Goal: Ask a question: Seek information or help from site administrators or community

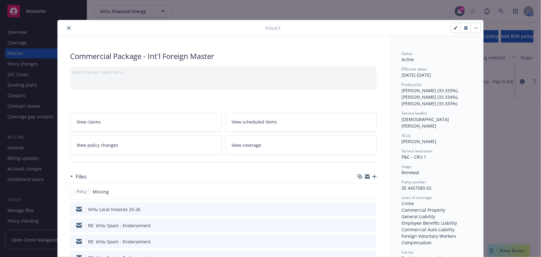
click at [67, 28] on icon "close" at bounding box center [69, 28] width 4 height 4
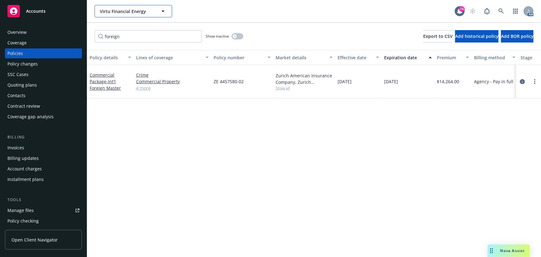
click at [123, 15] on button "Virtu Financial Energy" at bounding box center [133, 11] width 77 height 12
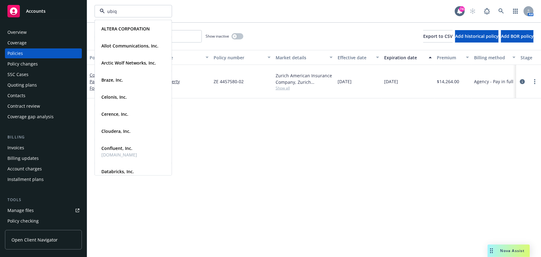
type input "ubiqu"
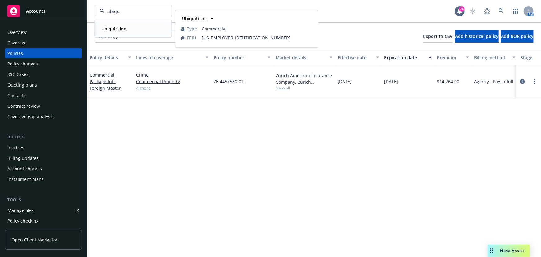
click at [123, 29] on strong "Ubiquiti Inc." at bounding box center [114, 29] width 26 height 6
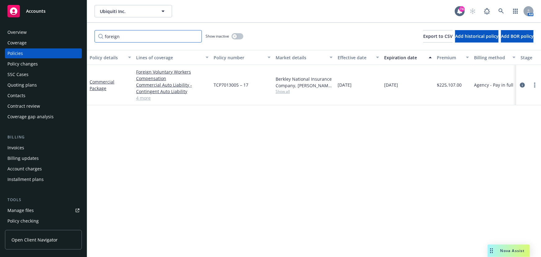
click at [127, 39] on input "foreign" at bounding box center [148, 36] width 107 height 12
drag, startPoint x: 127, startPoint y: 39, endPoint x: 75, endPoint y: 34, distance: 52.3
click at [75, 35] on div "Accounts Overview Coverage Policies Policy changes SSC Cases Quoting plans Cont…" at bounding box center [270, 128] width 541 height 257
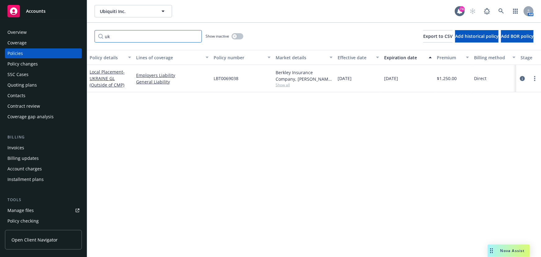
click at [120, 35] on input "uk" at bounding box center [148, 36] width 107 height 12
type input "u"
type input "[GEOGRAPHIC_DATA]"
click at [112, 81] on span "- [GEOGRAPHIC_DATA] EL" at bounding box center [109, 78] width 39 height 19
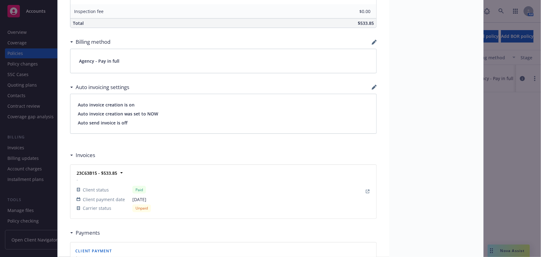
scroll to position [422, 0]
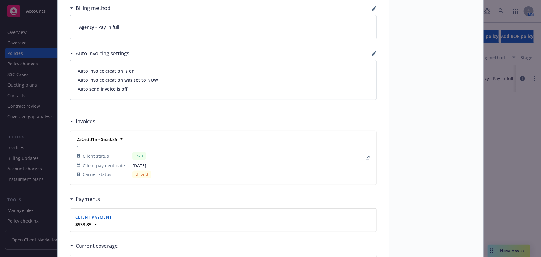
click at [511, 250] on div "Policy Local Placement - [GEOGRAPHIC_DATA] [GEOGRAPHIC_DATA] Add internal notes…" at bounding box center [270, 128] width 541 height 257
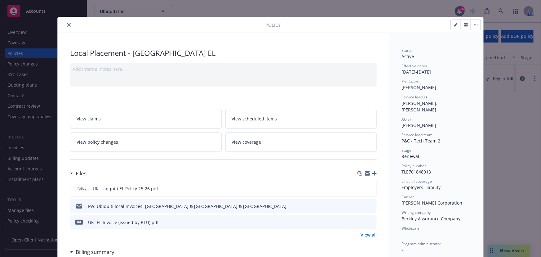
scroll to position [0, 0]
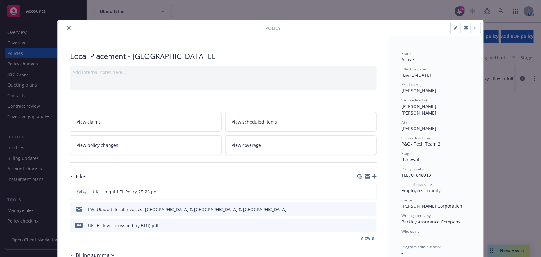
click at [67, 28] on icon "close" at bounding box center [69, 28] width 4 height 4
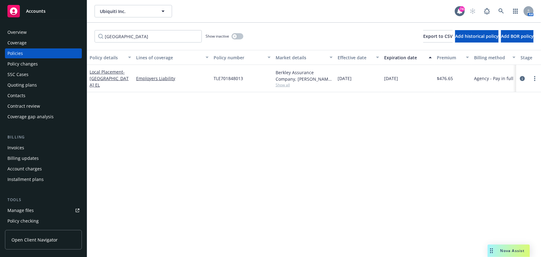
click at [506, 248] on span "Nova Assist" at bounding box center [512, 250] width 24 height 5
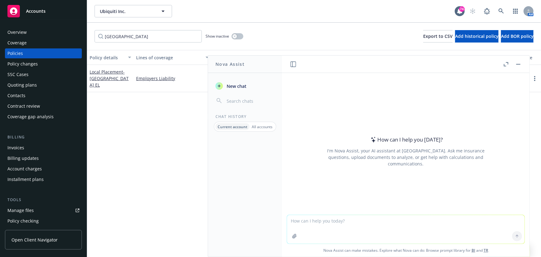
click at [384, 223] on textarea at bounding box center [405, 229] width 237 height 29
type textarea "Germany Environmental liablity cover, when is it required?"
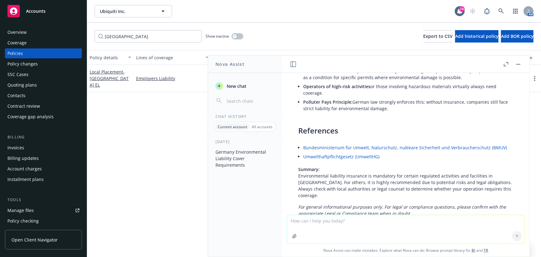
scroll to position [259, 0]
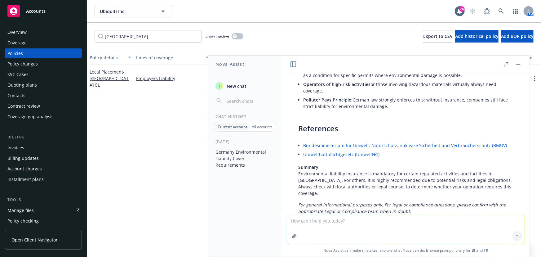
click at [431, 181] on p "Summary: Environmental liability insurance is mandatory for certain regulated a…" at bounding box center [405, 180] width 215 height 33
drag, startPoint x: 393, startPoint y: 174, endPoint x: 320, endPoint y: 182, distance: 74.0
click at [320, 182] on p "Summary: Environmental liability insurance is mandatory for certain regulated a…" at bounding box center [405, 180] width 215 height 33
copy p "for certain regulated activities and facilities in [GEOGRAPHIC_DATA]."
